Goal: Information Seeking & Learning: Learn about a topic

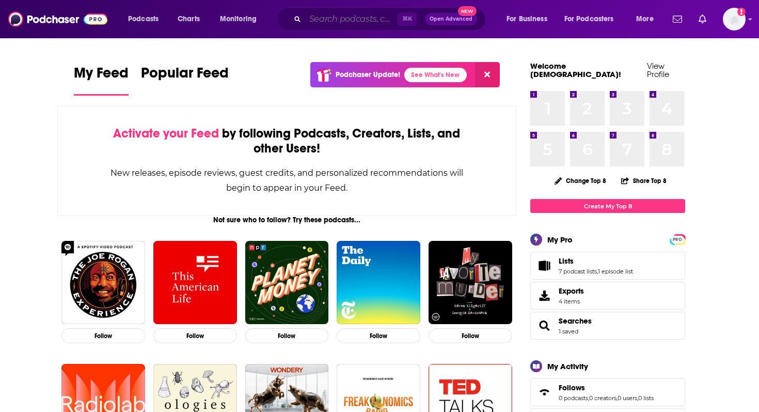
click at [339, 19] on input "Search podcasts, credits, & more..." at bounding box center [351, 19] width 92 height 17
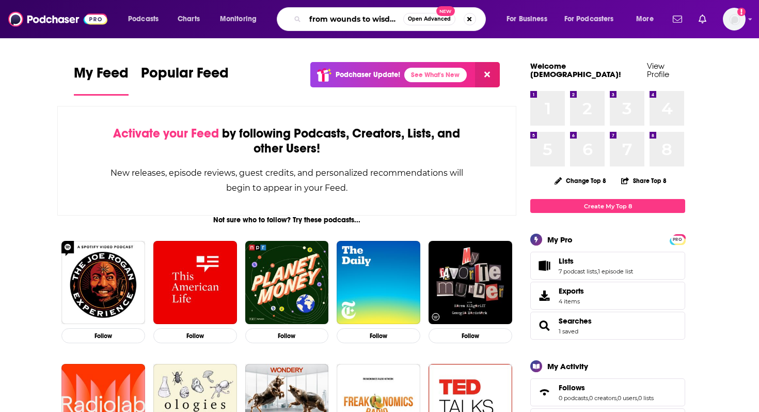
scroll to position [0, 4]
type input "from wounds to wisdom"
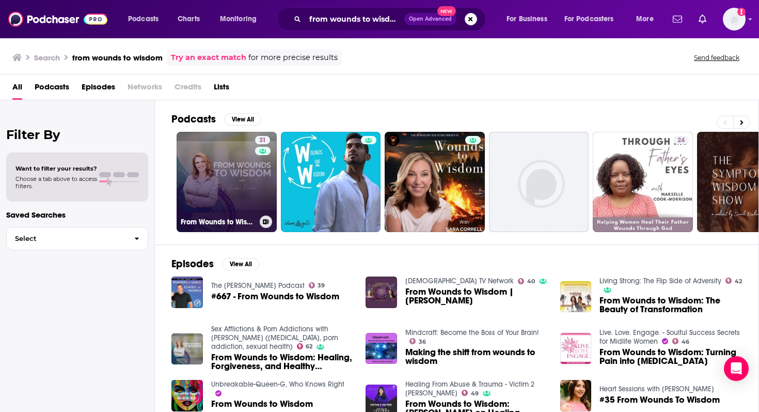
click at [221, 195] on link "31 From Wounds to Wisdom (Previously the Mental-Hell Podcast)" at bounding box center [227, 182] width 100 height 100
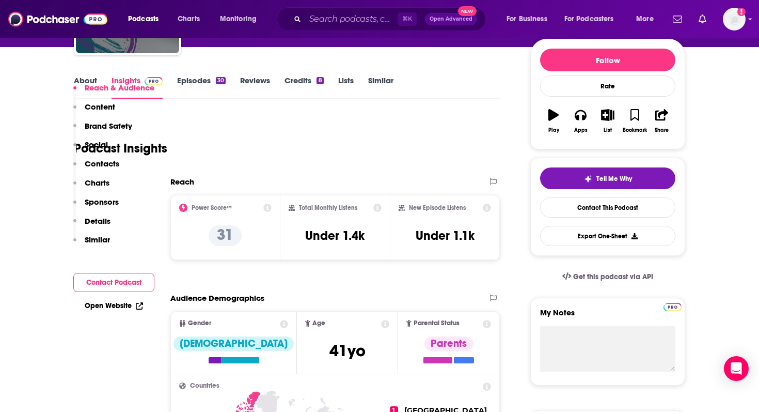
scroll to position [256, 0]
